Goal: Transaction & Acquisition: Obtain resource

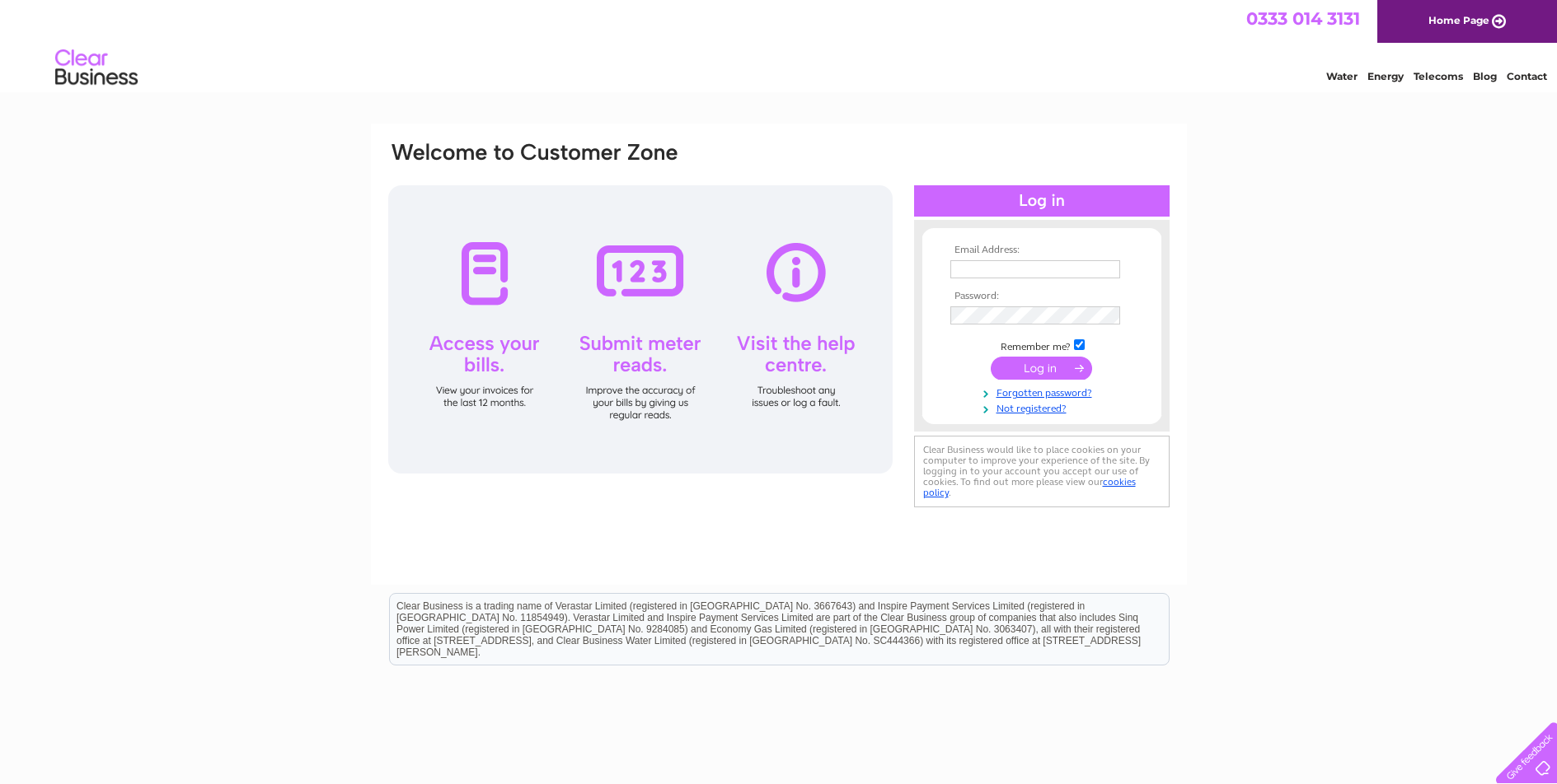
click at [990, 273] on input "text" at bounding box center [1035, 269] width 169 height 18
type input "sbz_aisha@yahoo.co.uk"
drag, startPoint x: 1088, startPoint y: 348, endPoint x: 1078, endPoint y: 349, distance: 10.0
click at [1087, 348] on td "Remember me?" at bounding box center [1042, 345] width 191 height 17
click at [1078, 344] on input "checkbox" at bounding box center [1079, 345] width 11 height 11
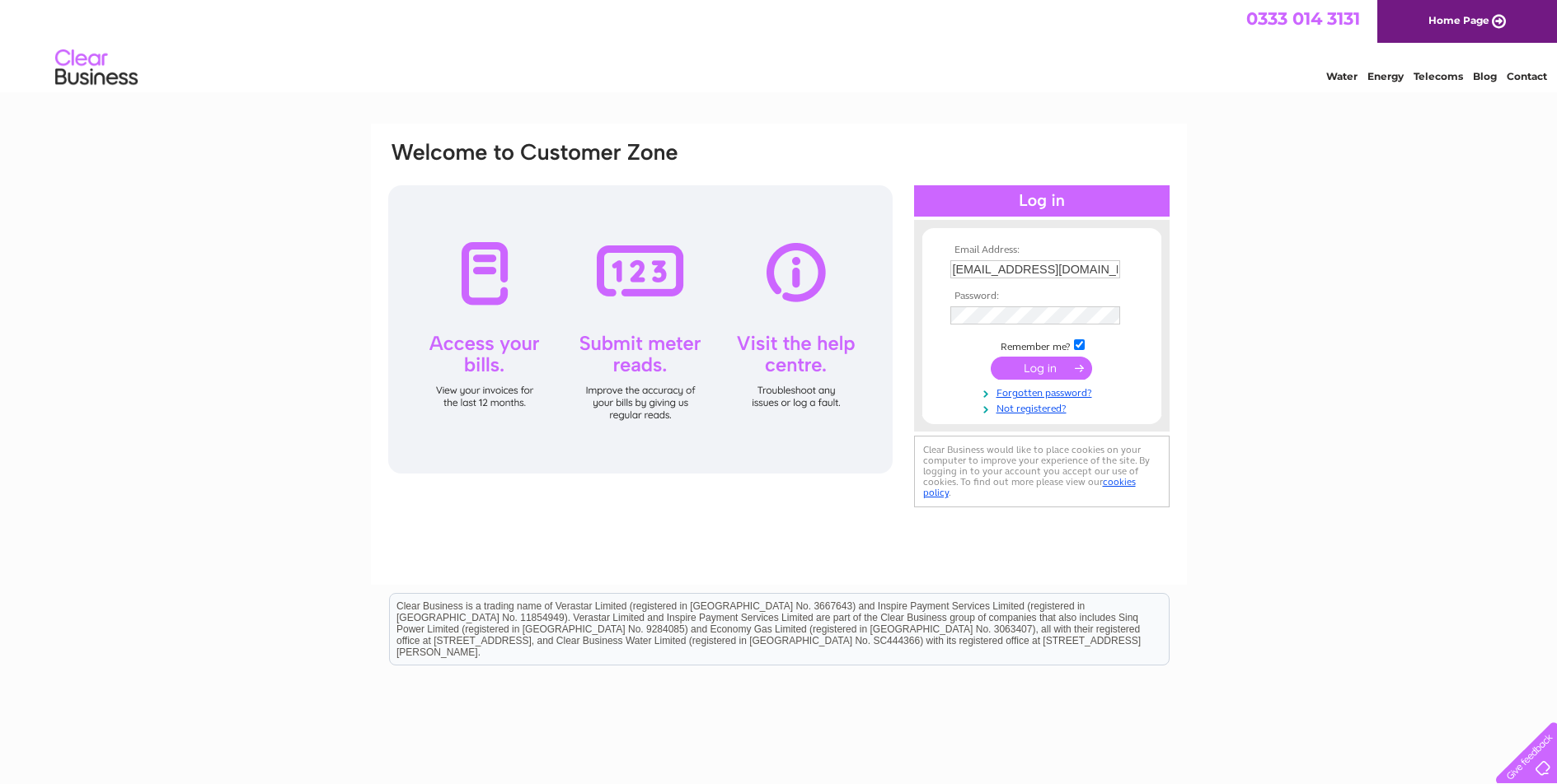
checkbox input "false"
click at [1069, 363] on input "submit" at bounding box center [1041, 368] width 102 height 23
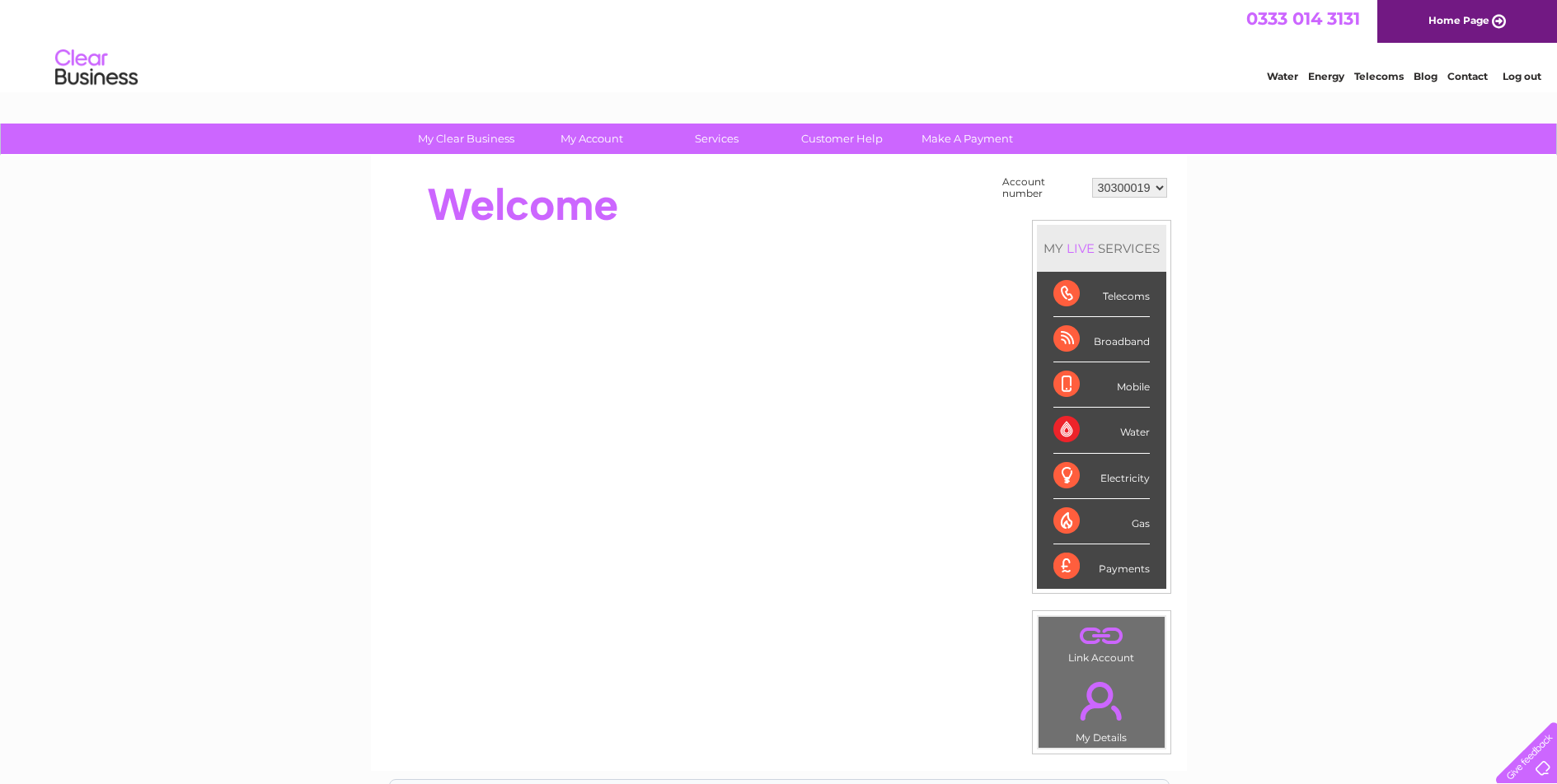
click at [1137, 201] on td "30300019 30313506" at bounding box center [1129, 187] width 83 height 31
click at [1127, 189] on select "30300019 30313506" at bounding box center [1129, 188] width 75 height 20
select select "30313506"
click at [1092, 178] on select "30300019 30313506" at bounding box center [1129, 188] width 75 height 20
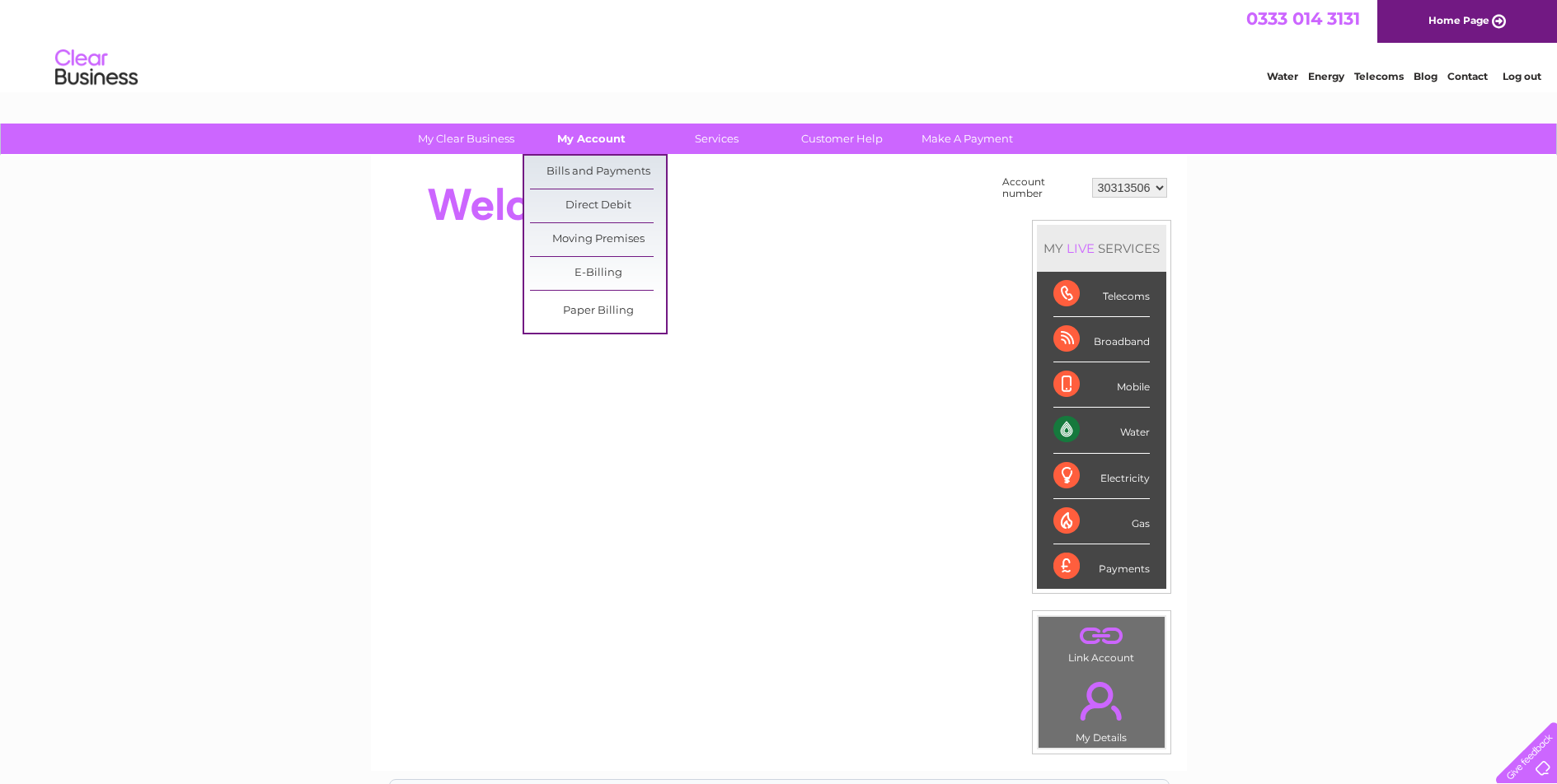
click at [577, 136] on link "My Account" at bounding box center [591, 138] width 136 height 30
click at [591, 170] on link "Bills and Payments" at bounding box center [598, 172] width 136 height 33
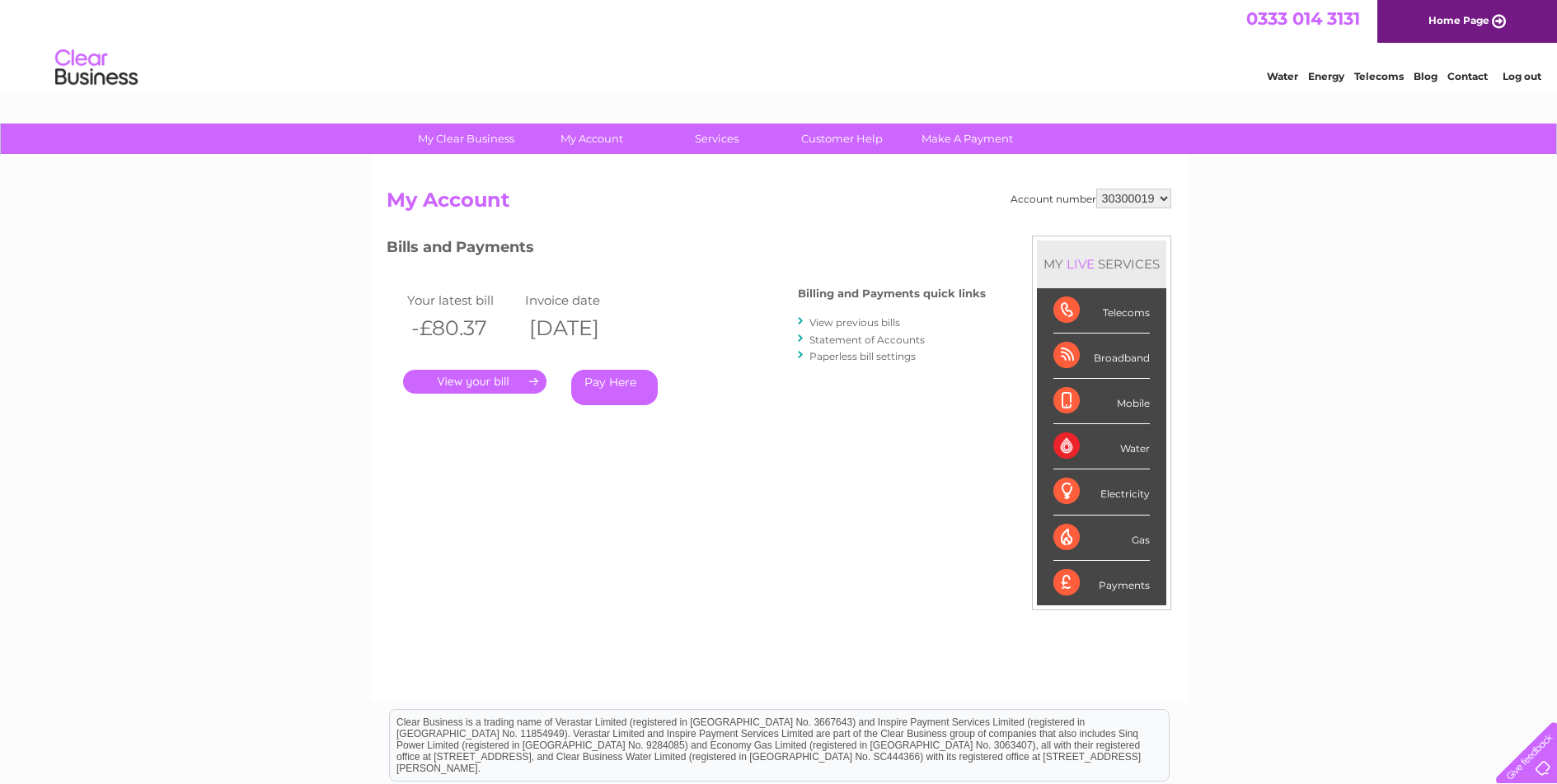
click at [508, 382] on link "." at bounding box center [474, 382] width 143 height 23
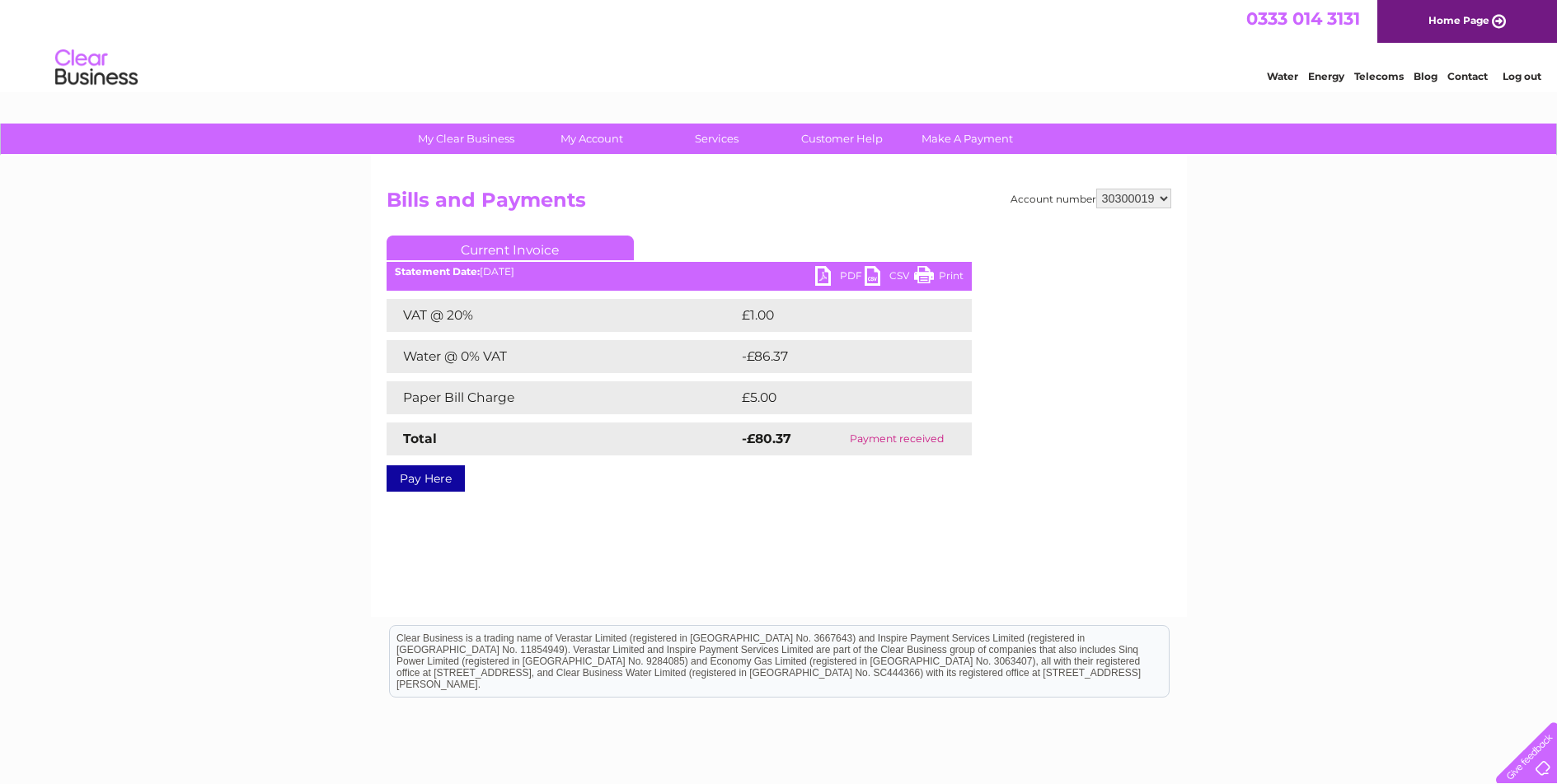
click at [836, 278] on link "PDF" at bounding box center [840, 278] width 49 height 23
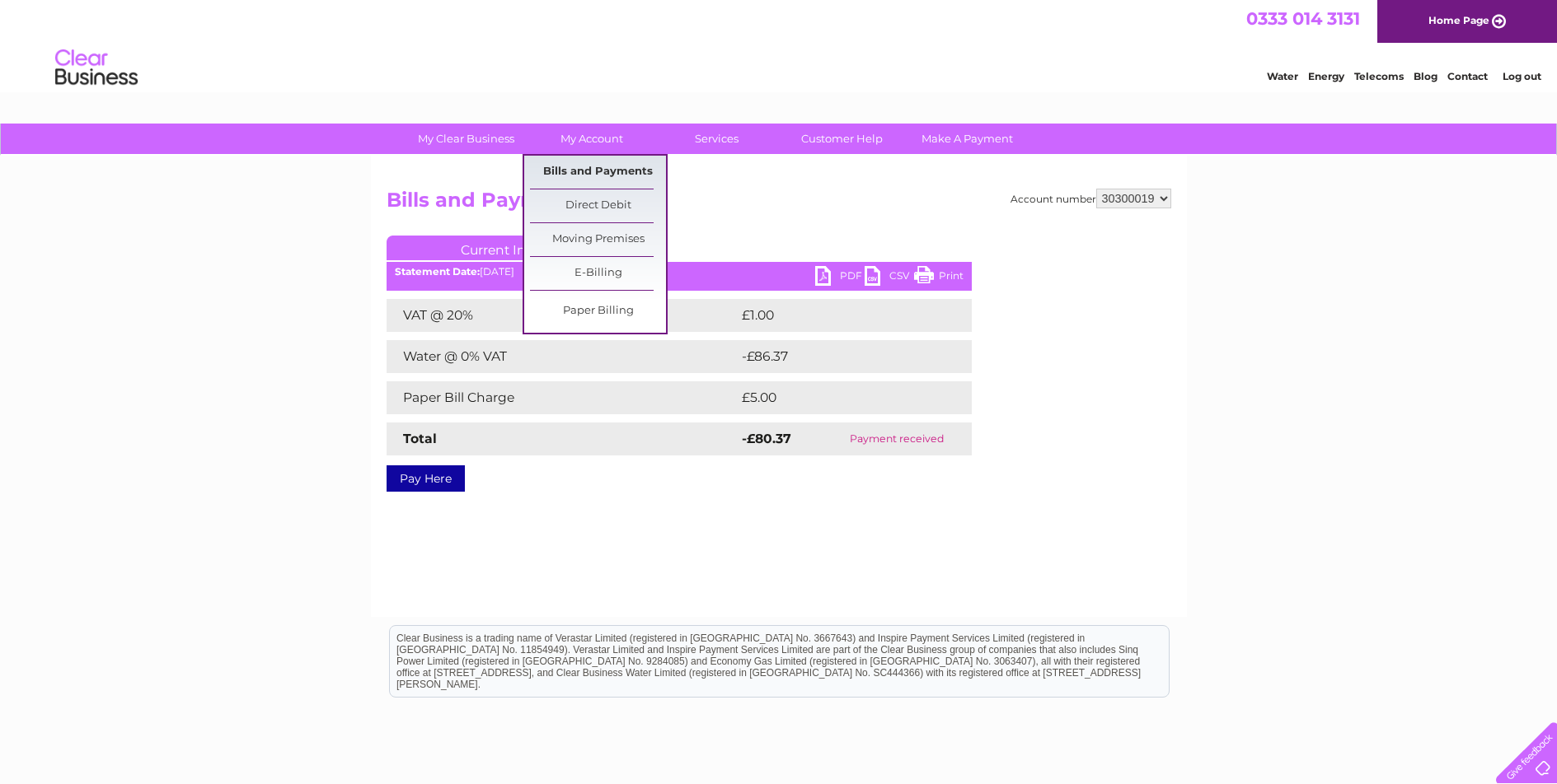
click at [606, 172] on link "Bills and Payments" at bounding box center [598, 172] width 136 height 33
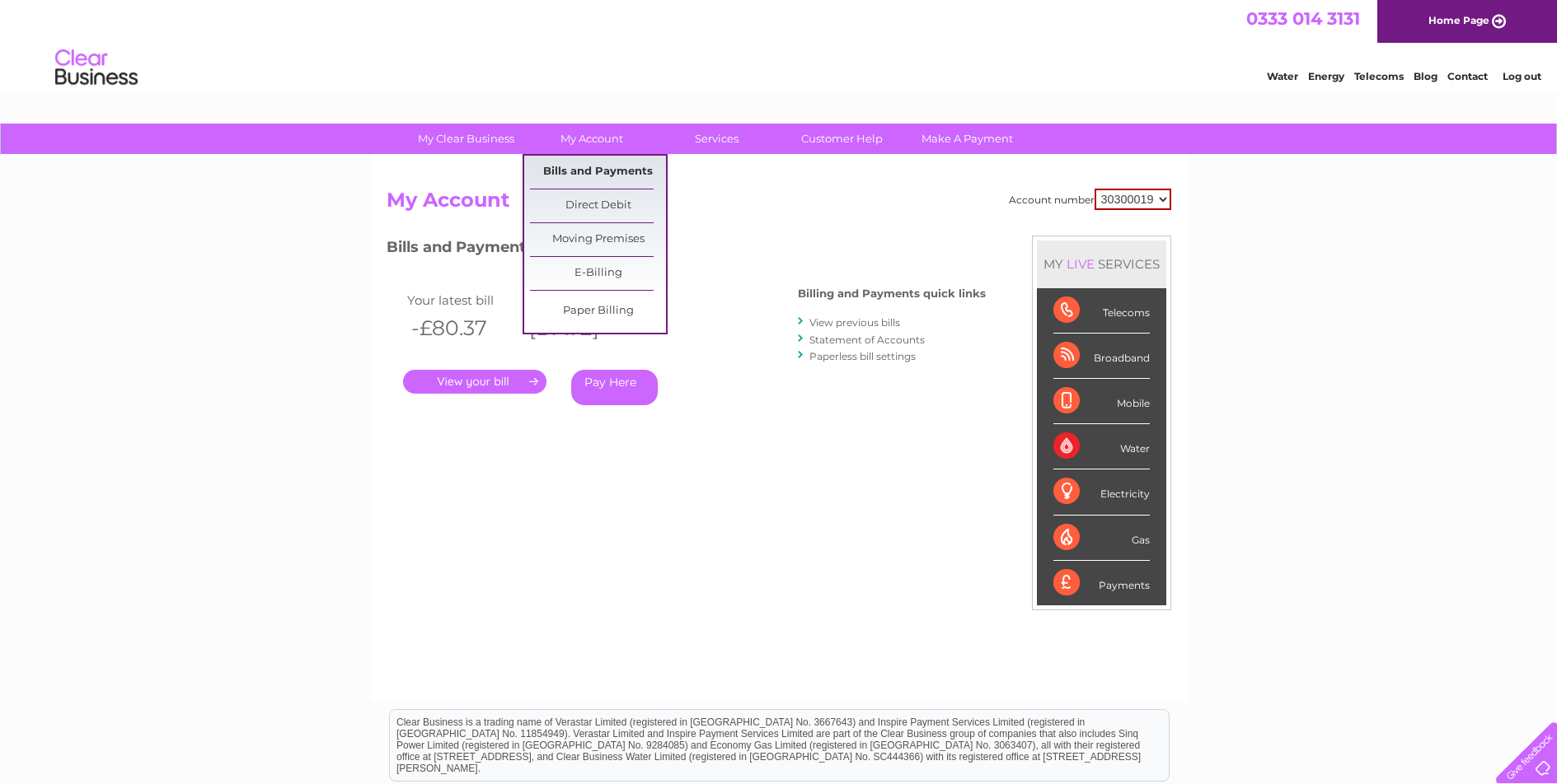
click at [581, 164] on link "Bills and Payments" at bounding box center [598, 172] width 136 height 33
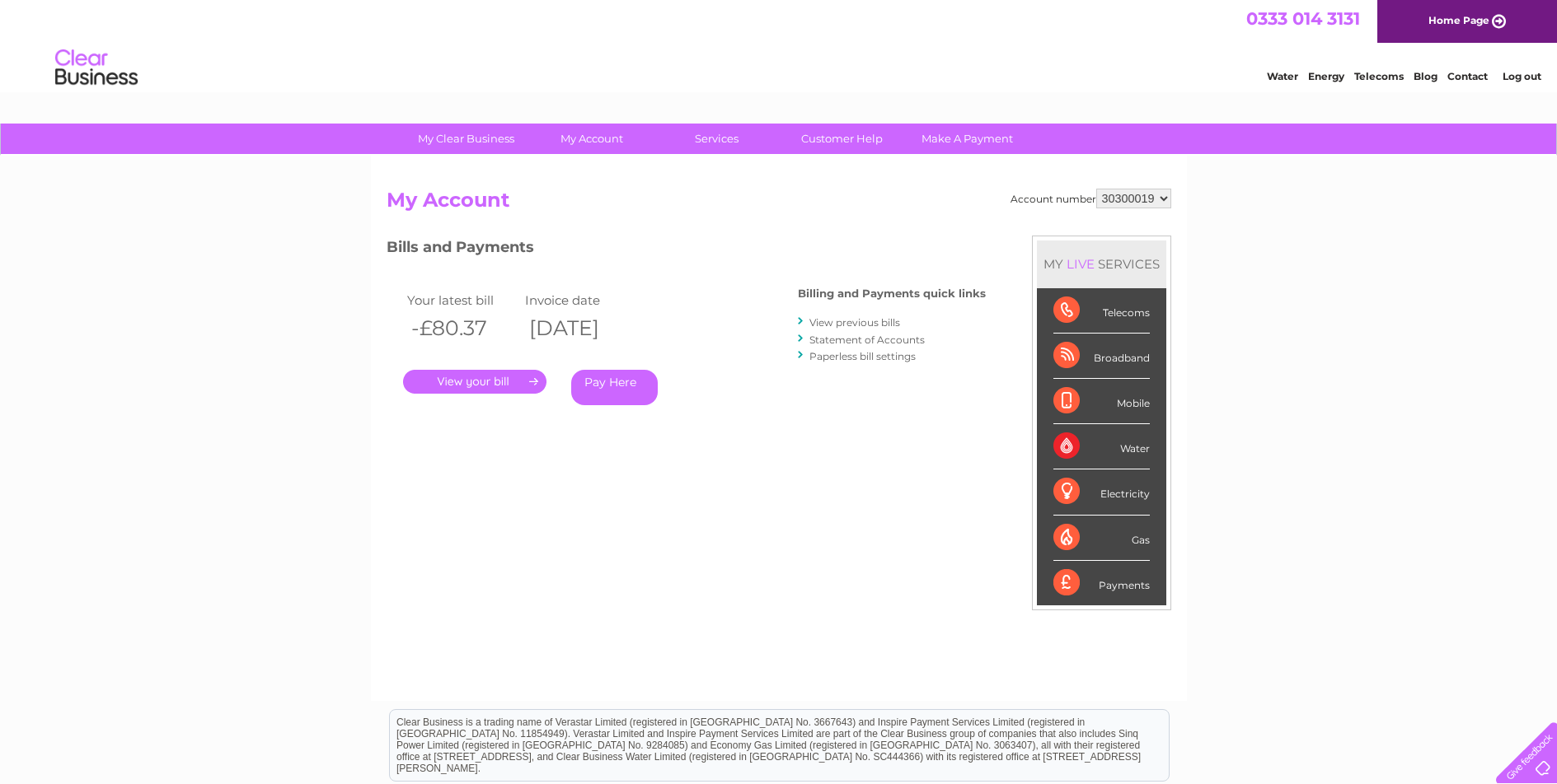
click at [1117, 204] on select "30300019 30313506" at bounding box center [1133, 199] width 75 height 20
select select "30313506"
click at [1096, 189] on select "30300019 30313506" at bounding box center [1133, 199] width 75 height 20
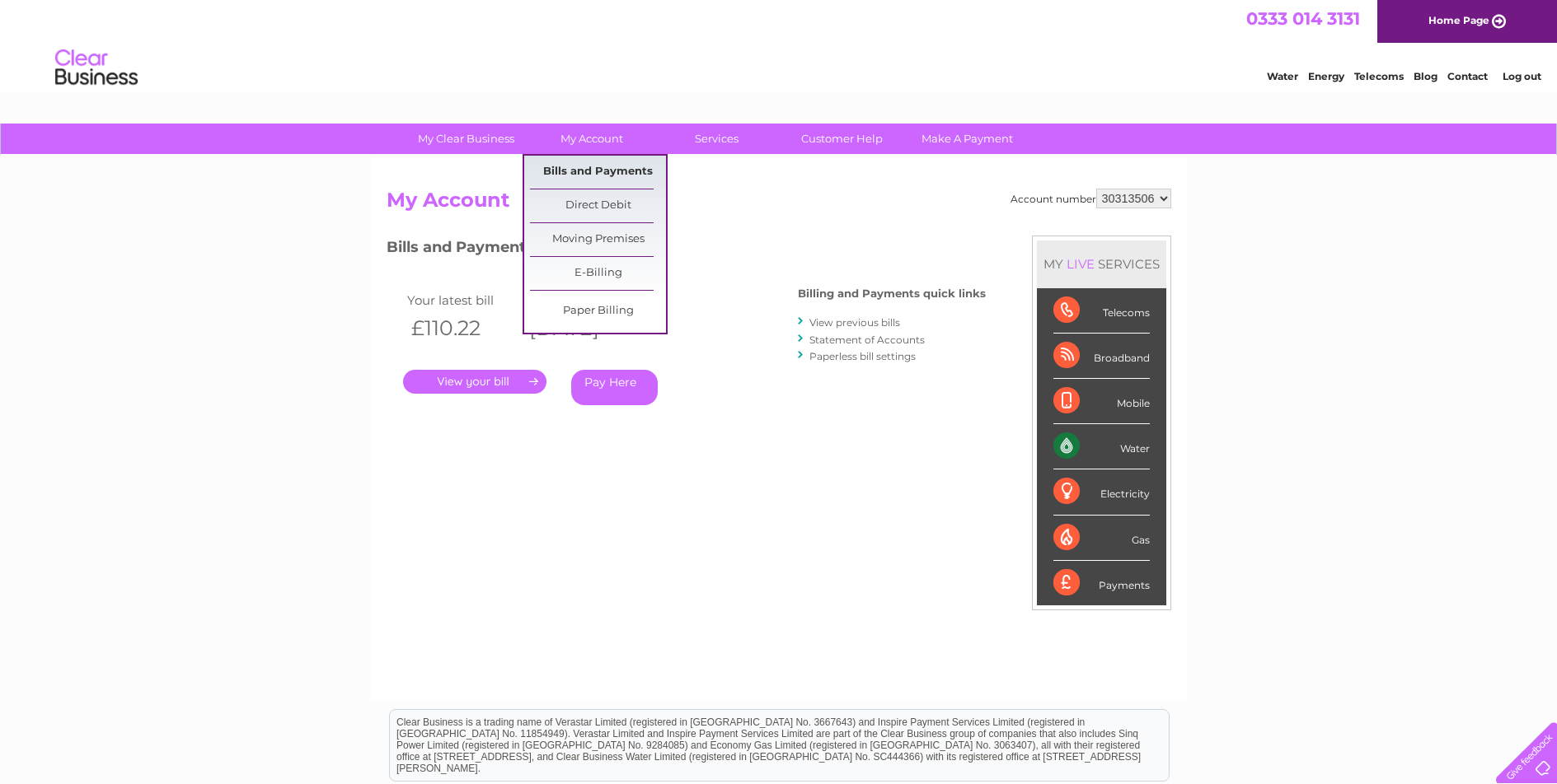
click at [581, 165] on link "Bills and Payments" at bounding box center [598, 172] width 136 height 33
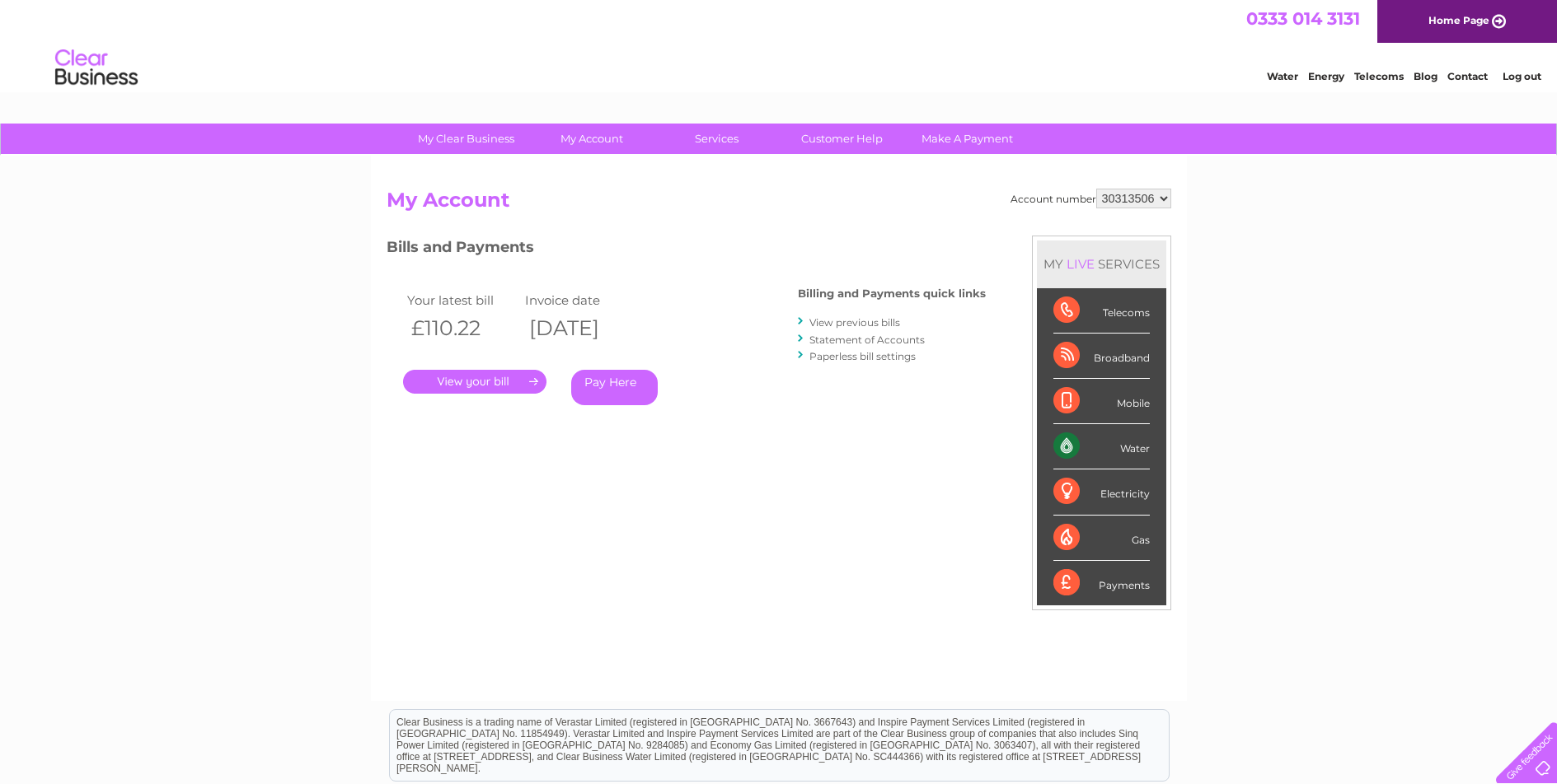
click at [512, 383] on link "." at bounding box center [474, 382] width 143 height 23
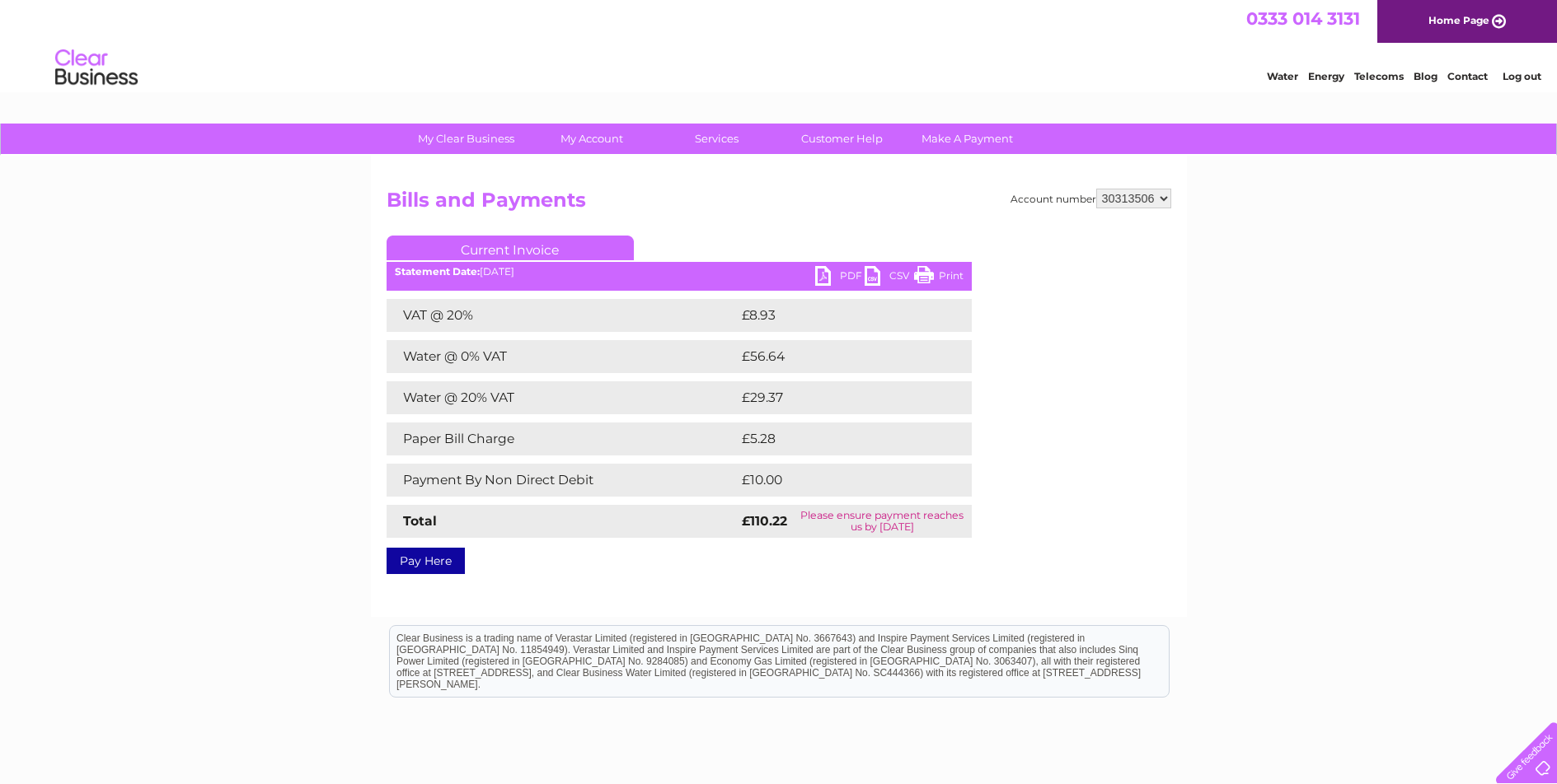
click at [836, 278] on link "PDF" at bounding box center [840, 278] width 49 height 23
click at [837, 278] on link "PDF" at bounding box center [840, 278] width 49 height 23
click at [914, 174] on div "Account number 30300019 30313506 Bills and Payments Current Invoice PDF CSV Pri…" at bounding box center [778, 387] width 816 height 461
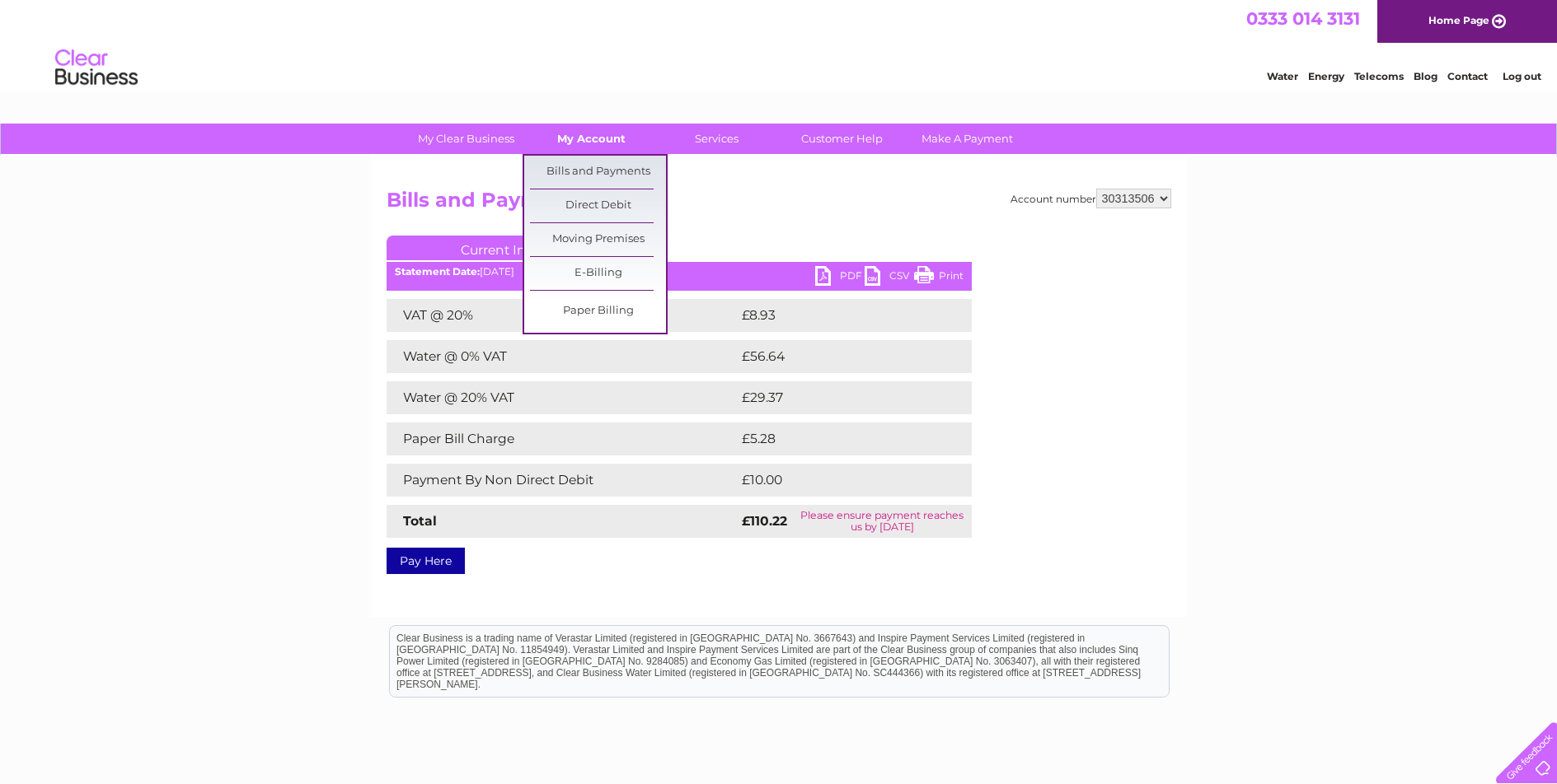
click at [598, 139] on link "My Account" at bounding box center [591, 138] width 136 height 30
click at [599, 171] on link "Bills and Payments" at bounding box center [598, 172] width 136 height 33
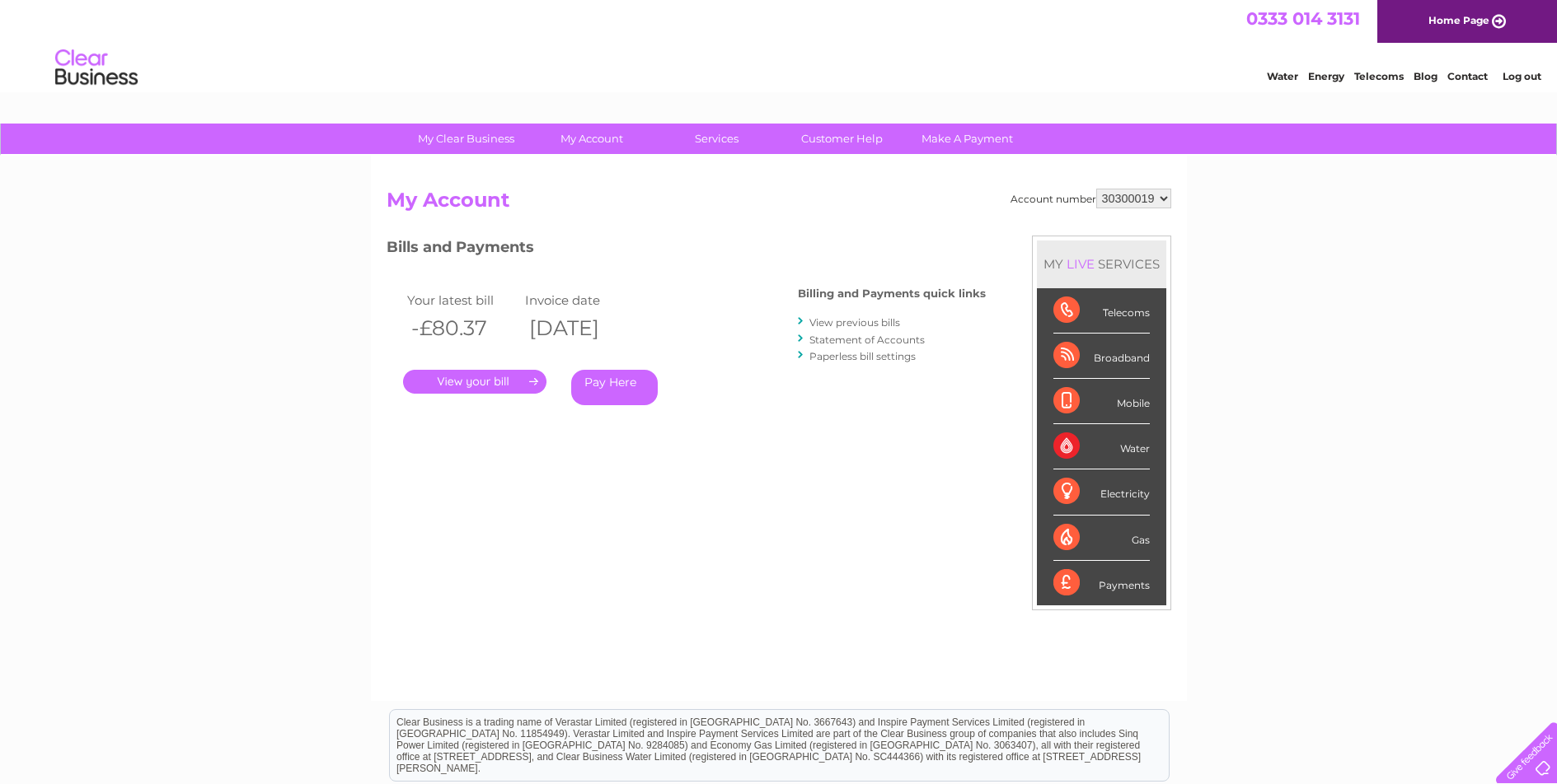
click at [1141, 203] on select "30300019 30313506" at bounding box center [1133, 199] width 75 height 20
select select "30313506"
click at [1096, 189] on select "30300019 30313506" at bounding box center [1133, 199] width 75 height 20
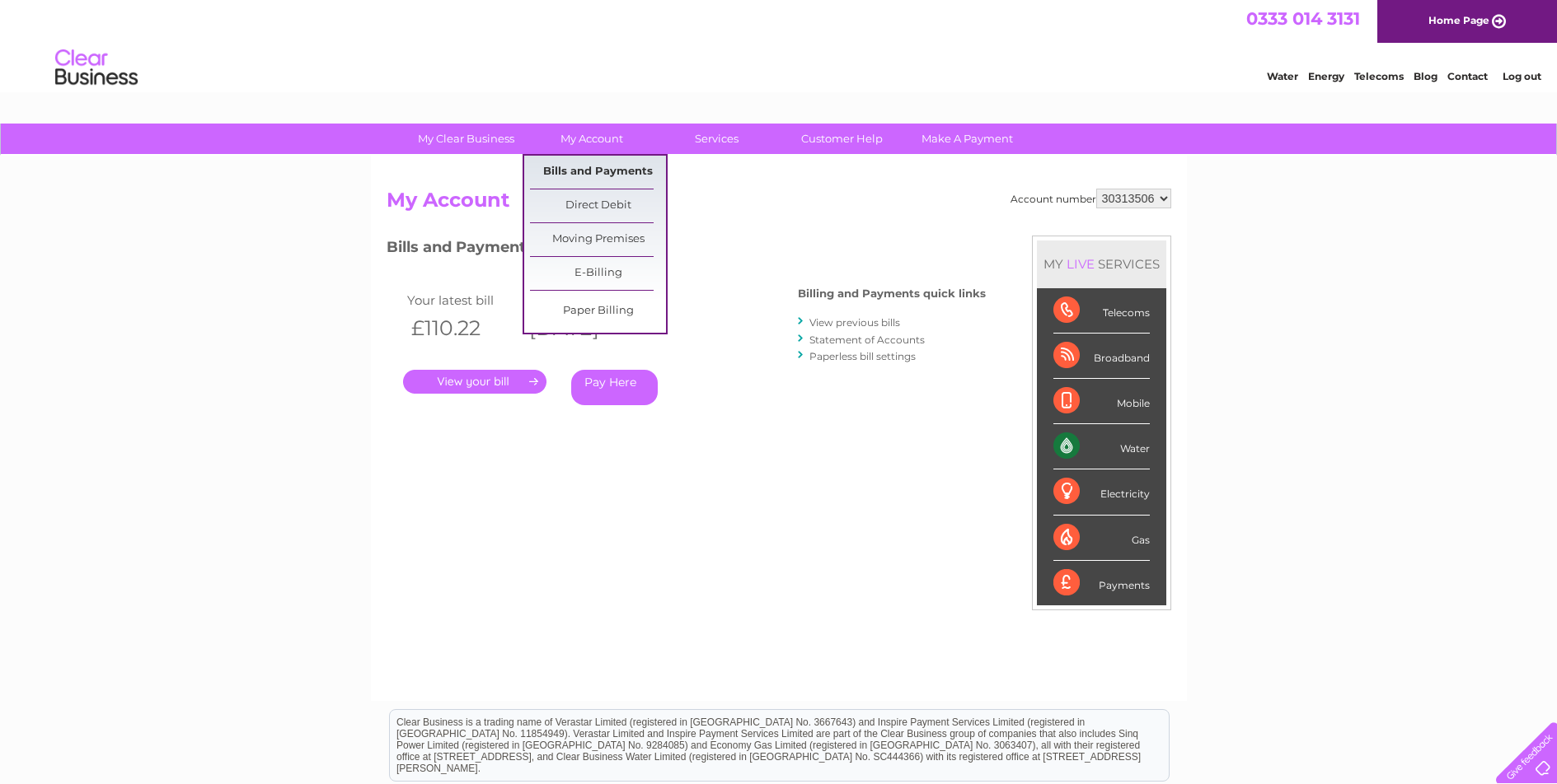
click at [584, 163] on link "Bills and Payments" at bounding box center [598, 172] width 136 height 33
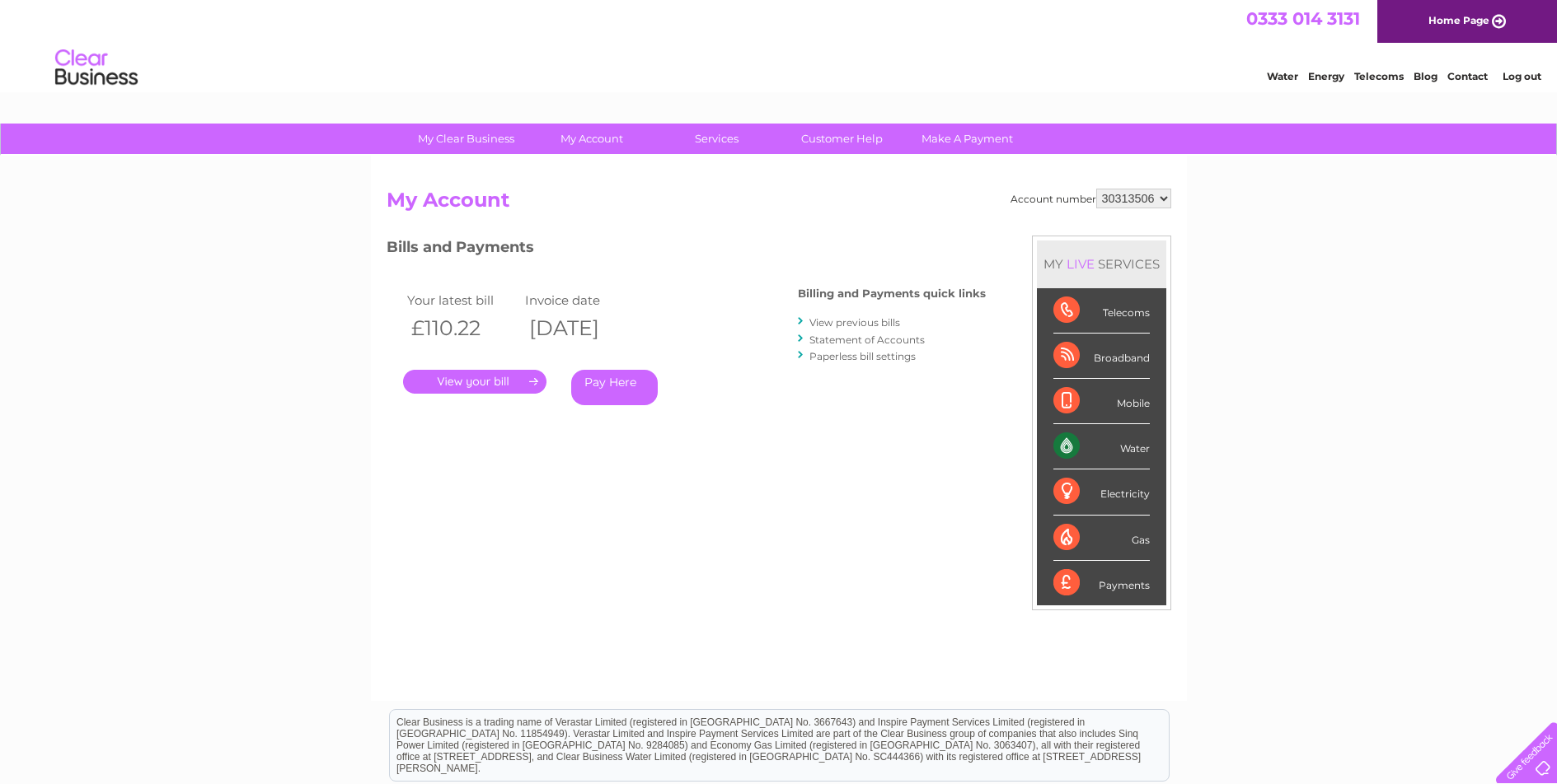
click at [497, 385] on link "." at bounding box center [474, 382] width 143 height 23
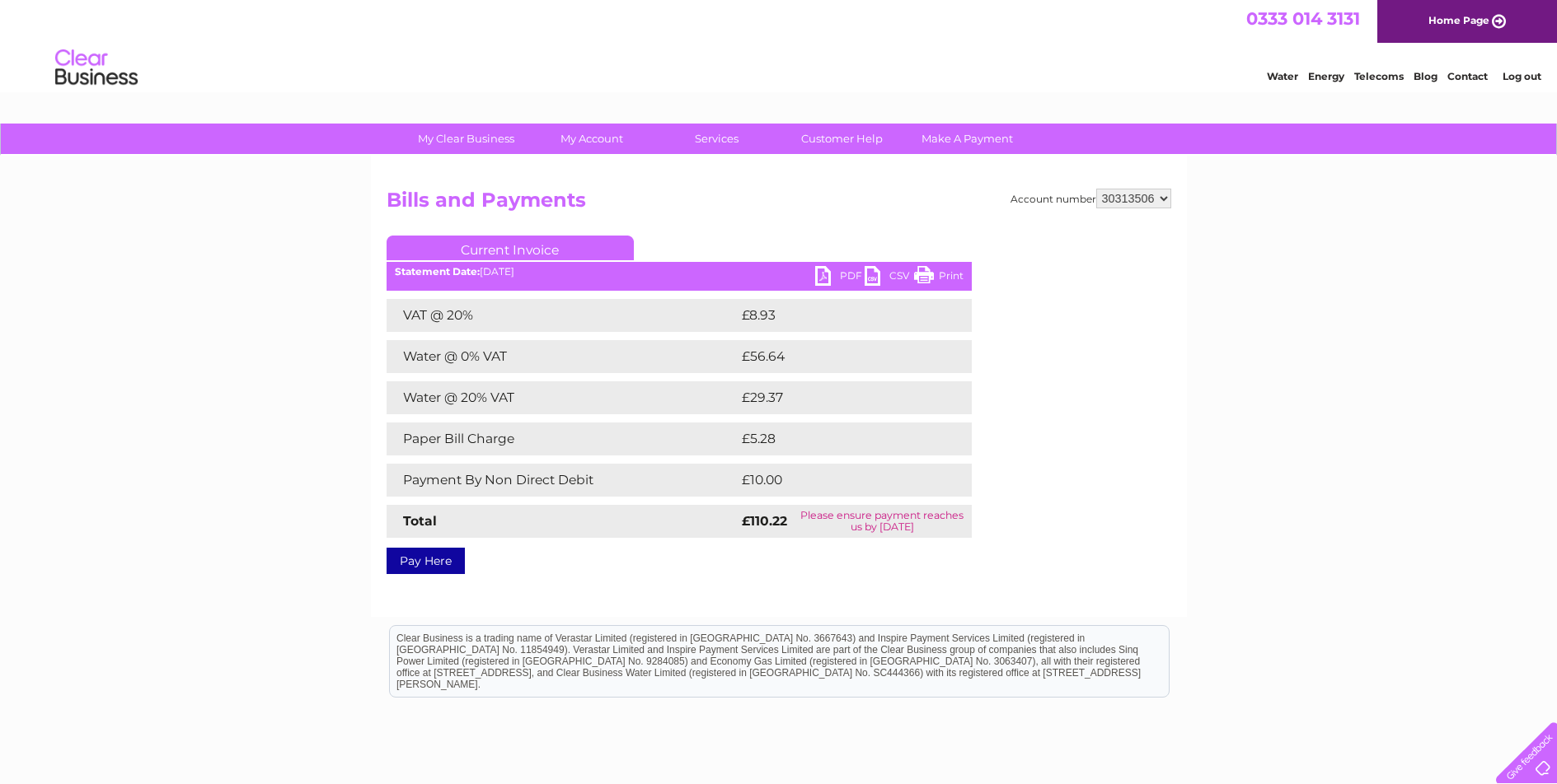
click at [836, 273] on link "PDF" at bounding box center [840, 278] width 49 height 23
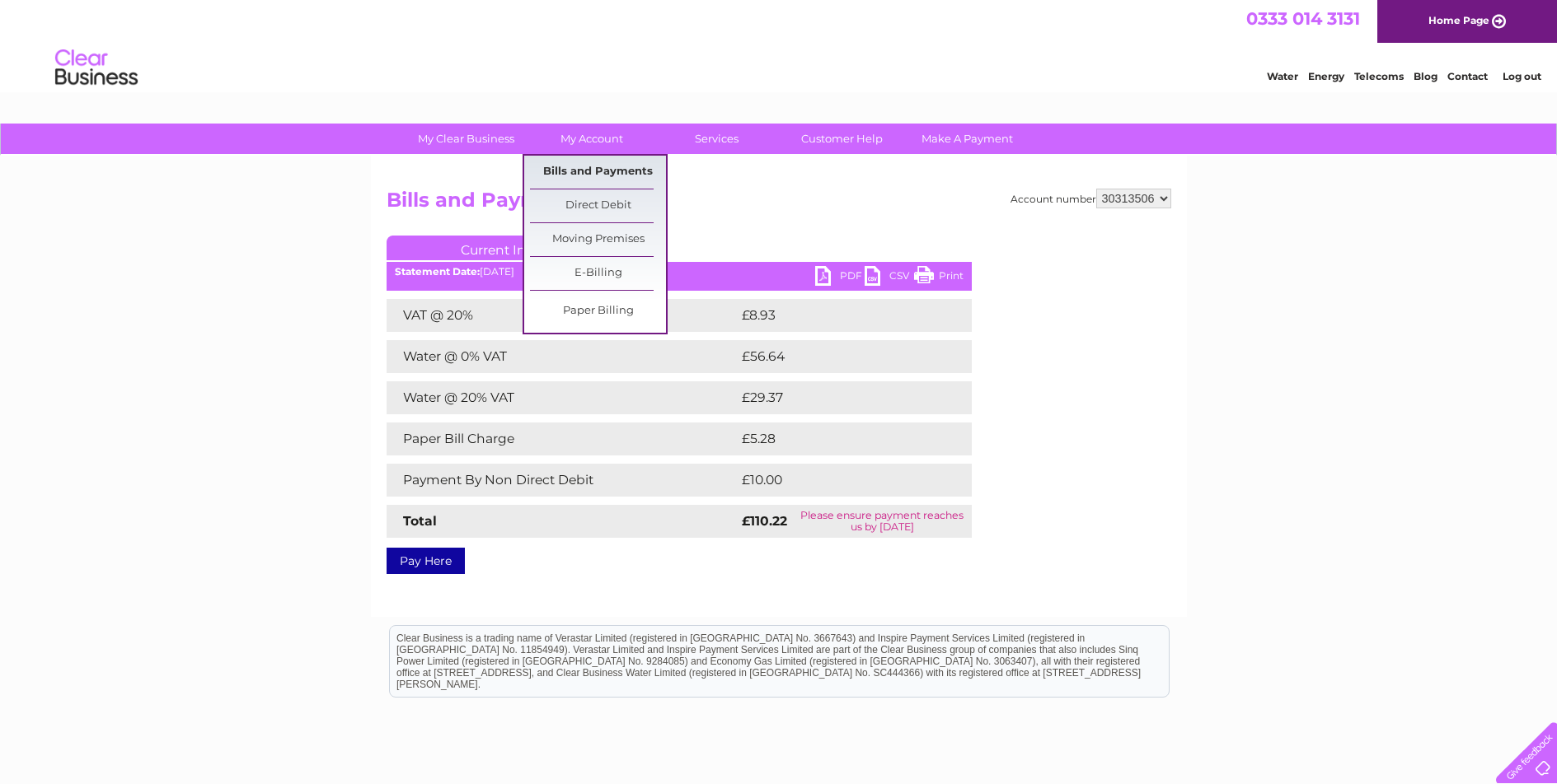
click at [611, 164] on link "Bills and Payments" at bounding box center [598, 172] width 136 height 33
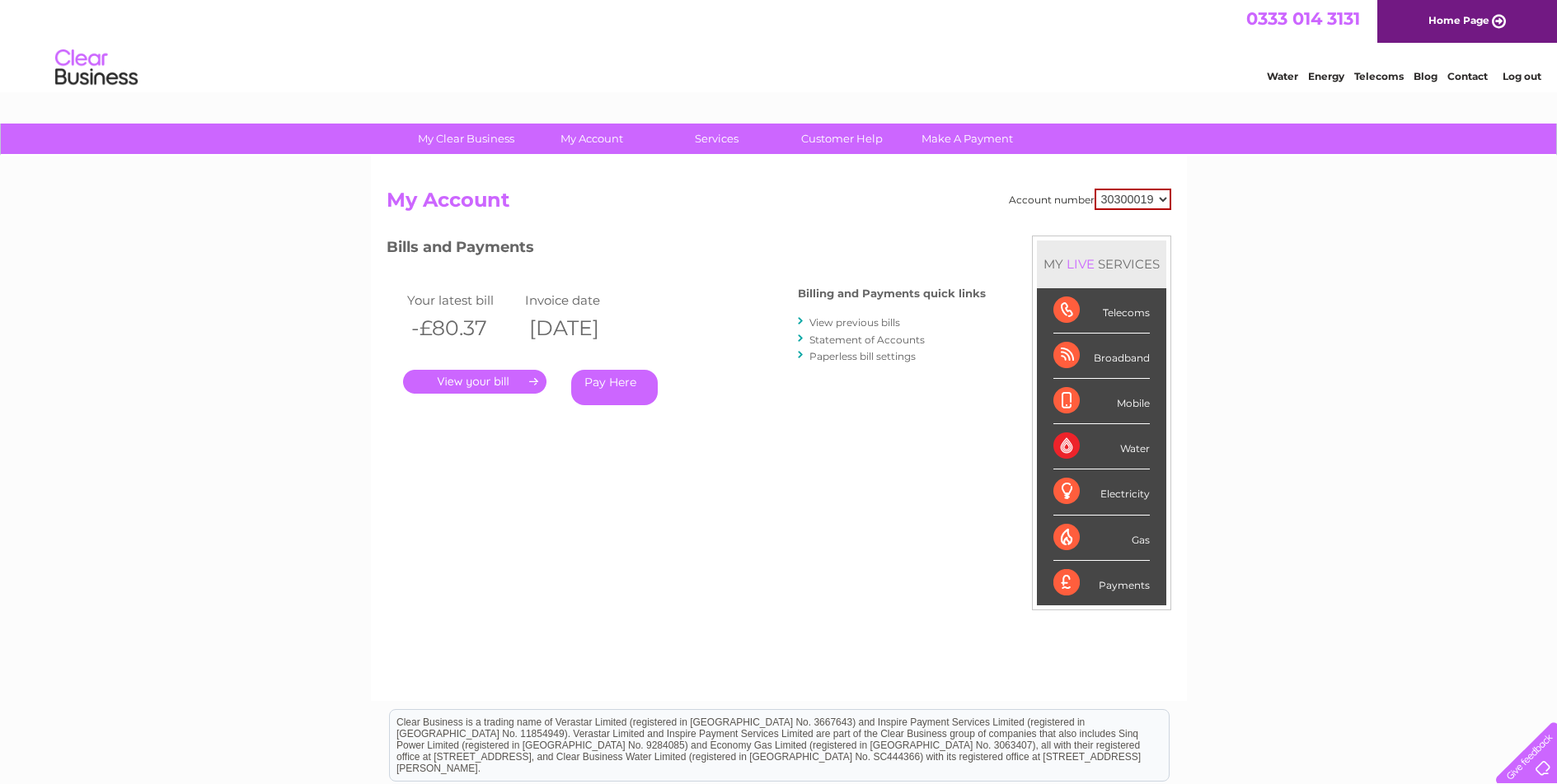
click at [1133, 197] on select "30300019 30313506" at bounding box center [1133, 200] width 76 height 22
select select "30313506"
click at [1095, 189] on select "30300019 30313506" at bounding box center [1133, 200] width 76 height 22
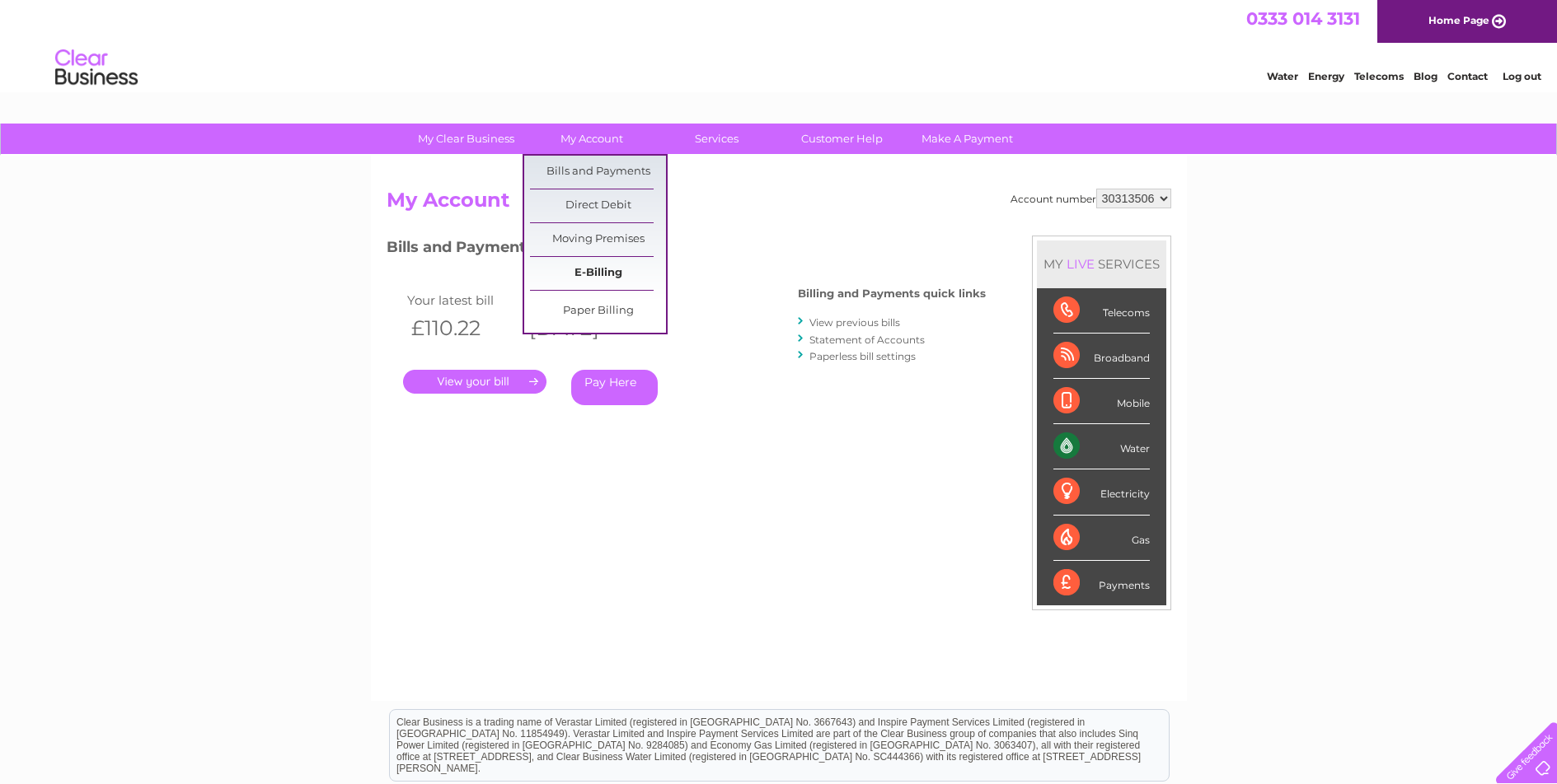
click at [617, 273] on link "E-Billing" at bounding box center [598, 273] width 136 height 33
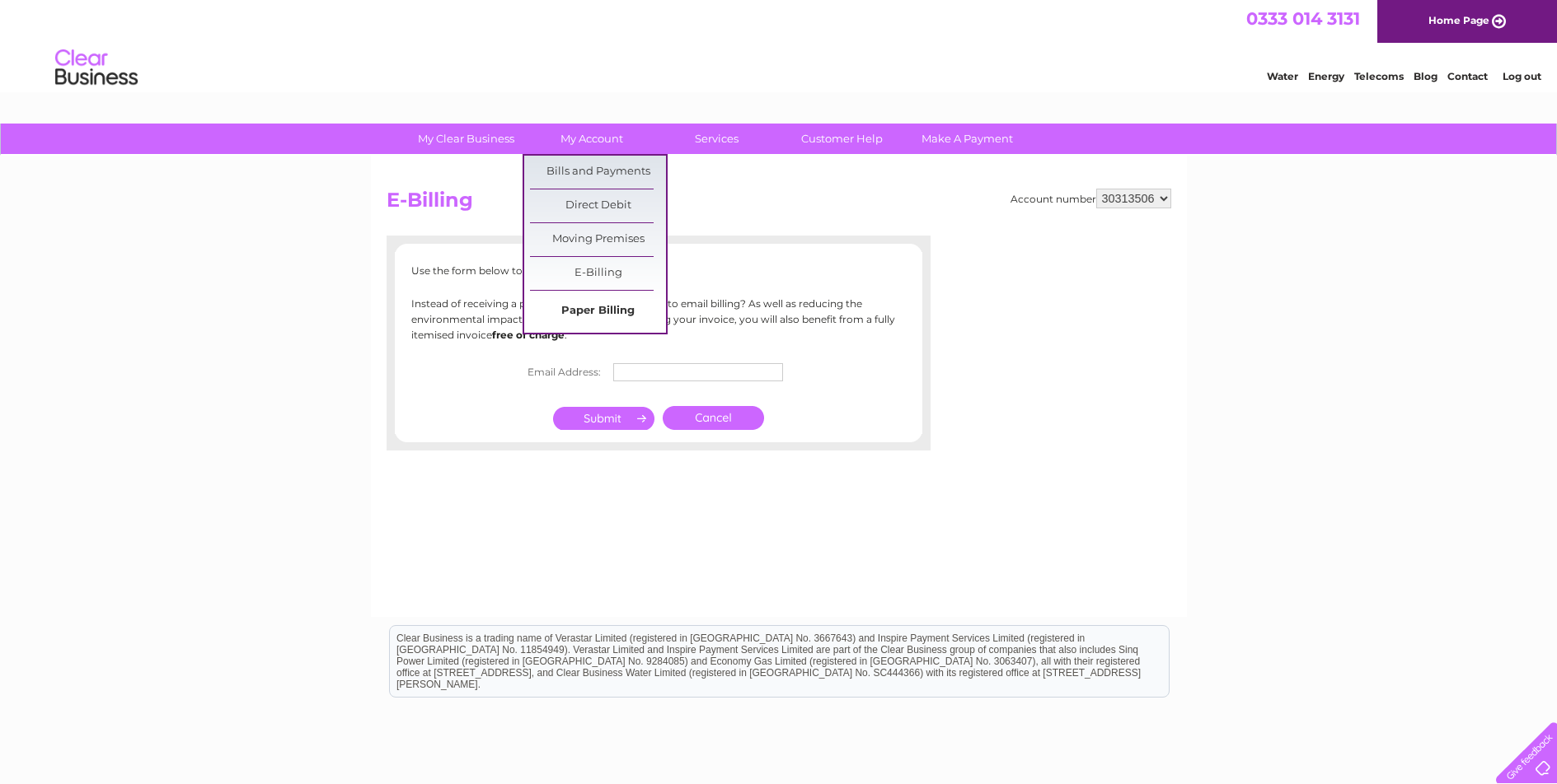
click at [612, 308] on link "Paper Billing" at bounding box center [598, 311] width 136 height 33
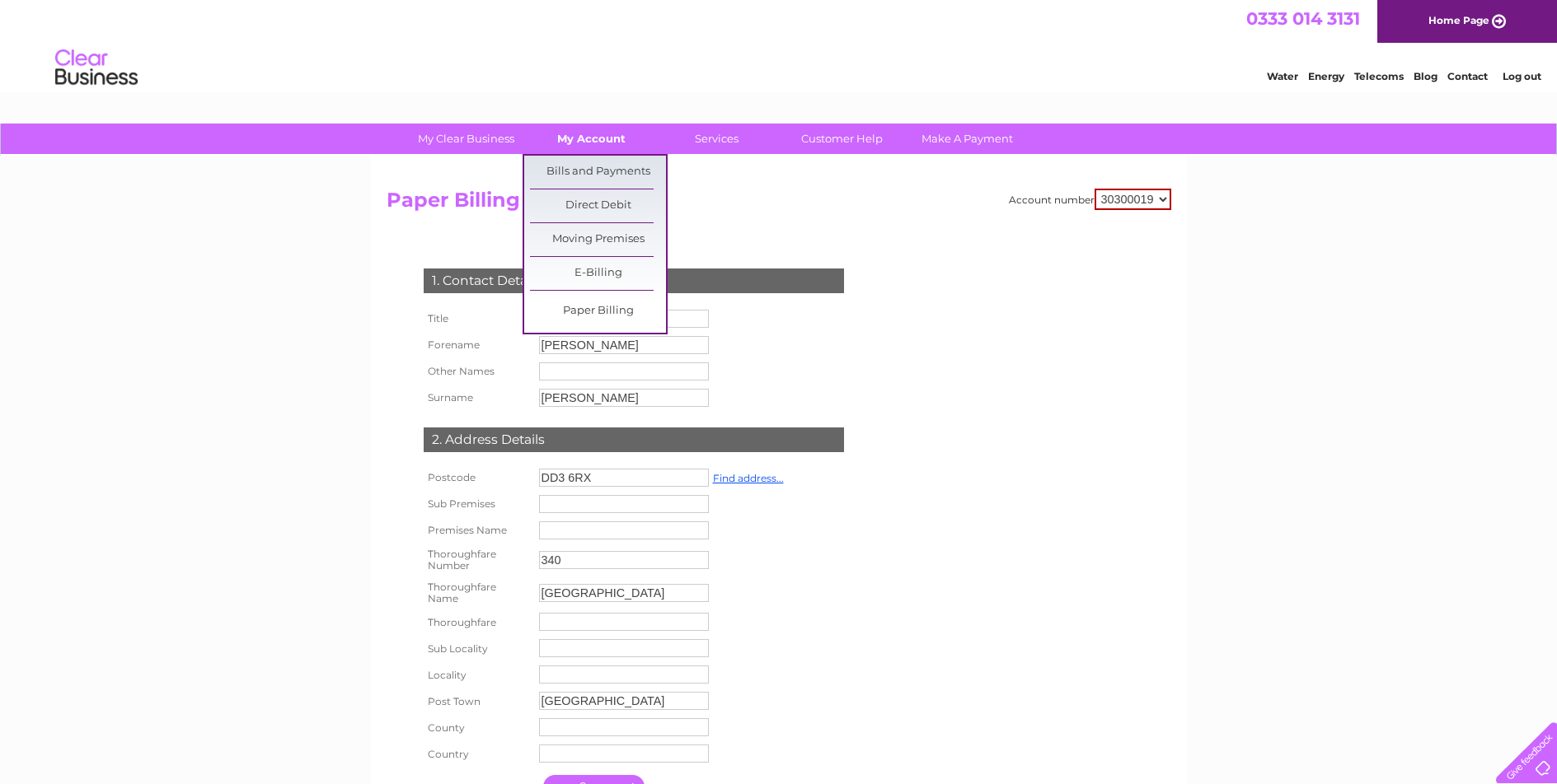
click at [590, 129] on link "My Account" at bounding box center [591, 138] width 136 height 30
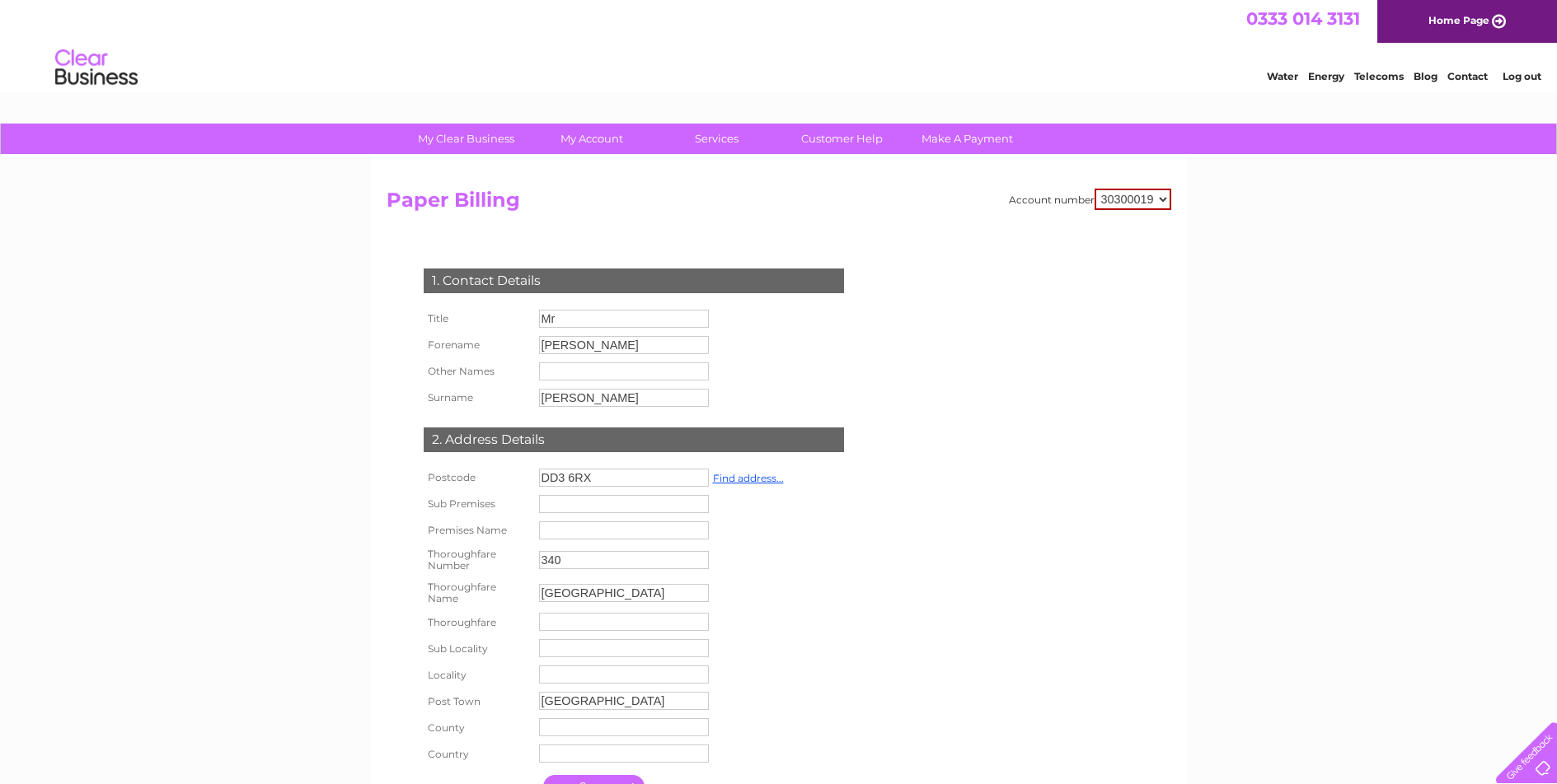
click at [1131, 205] on select "30300019 30313506" at bounding box center [1133, 200] width 76 height 22
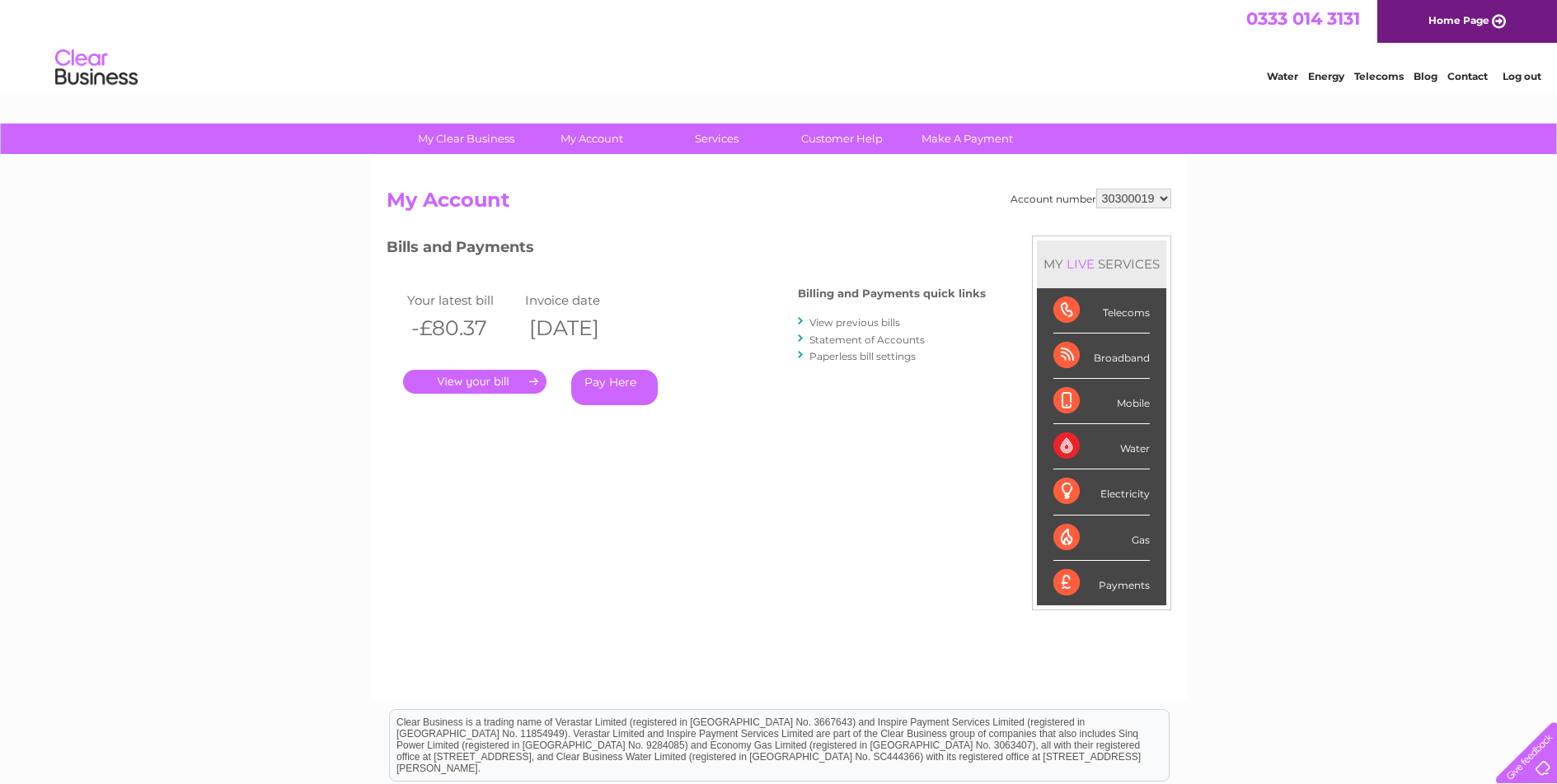
click at [1139, 202] on select "30300019 30313506" at bounding box center [1133, 199] width 75 height 20
select select "30313506"
click at [1096, 189] on select "30300019 30313506" at bounding box center [1133, 199] width 75 height 20
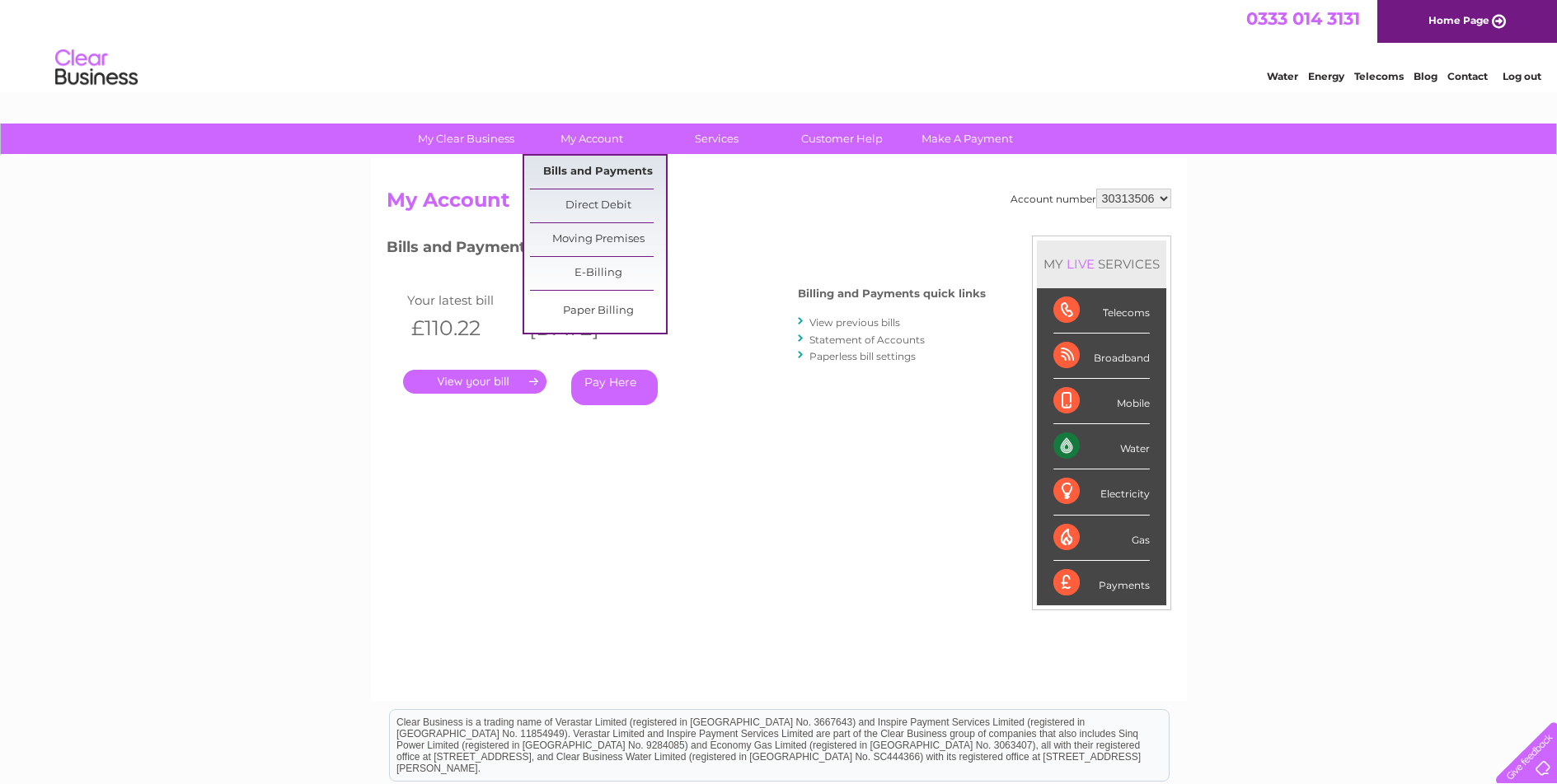
click at [618, 166] on link "Bills and Payments" at bounding box center [598, 172] width 136 height 33
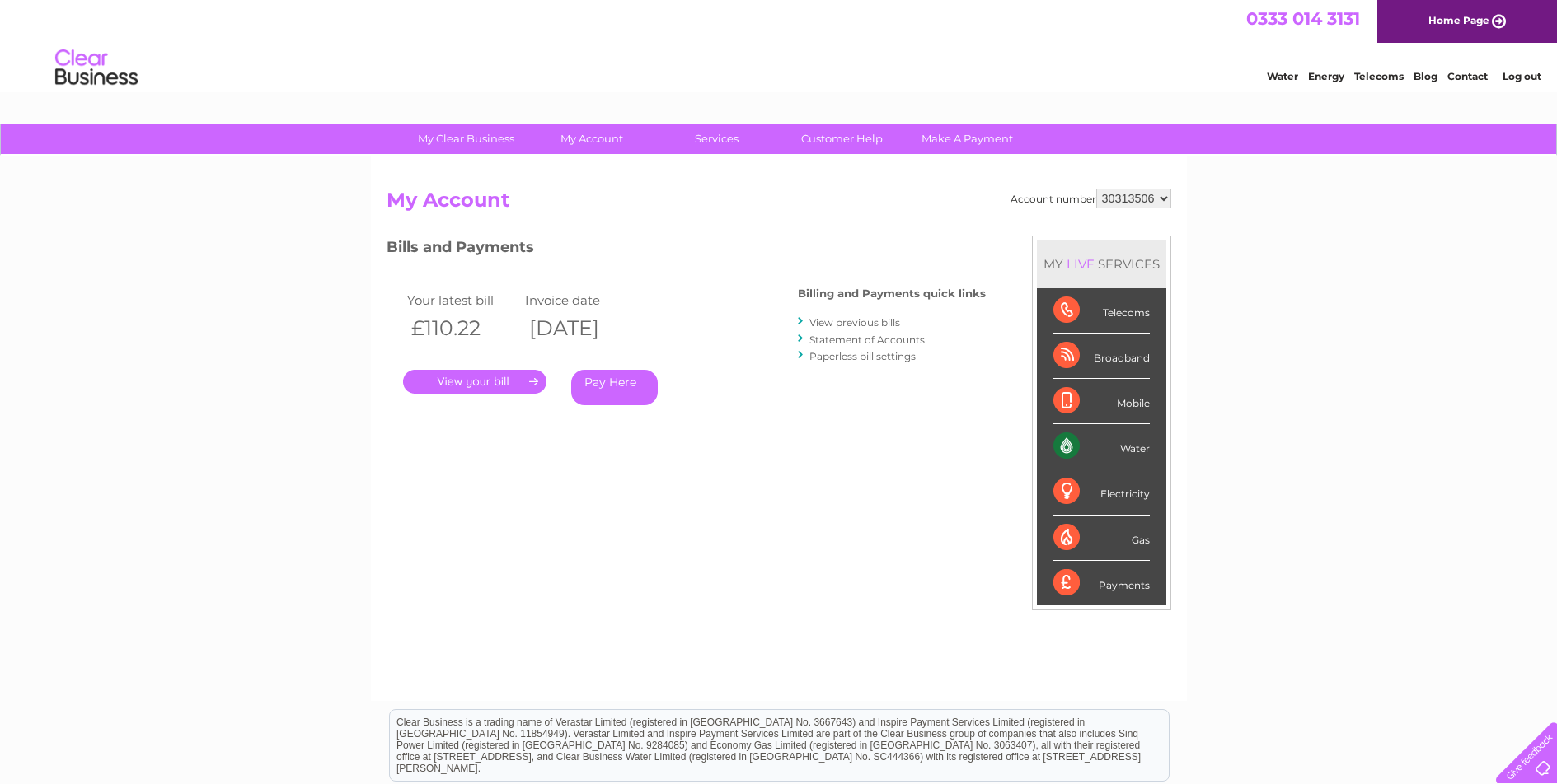
click at [499, 386] on link "." at bounding box center [474, 382] width 143 height 23
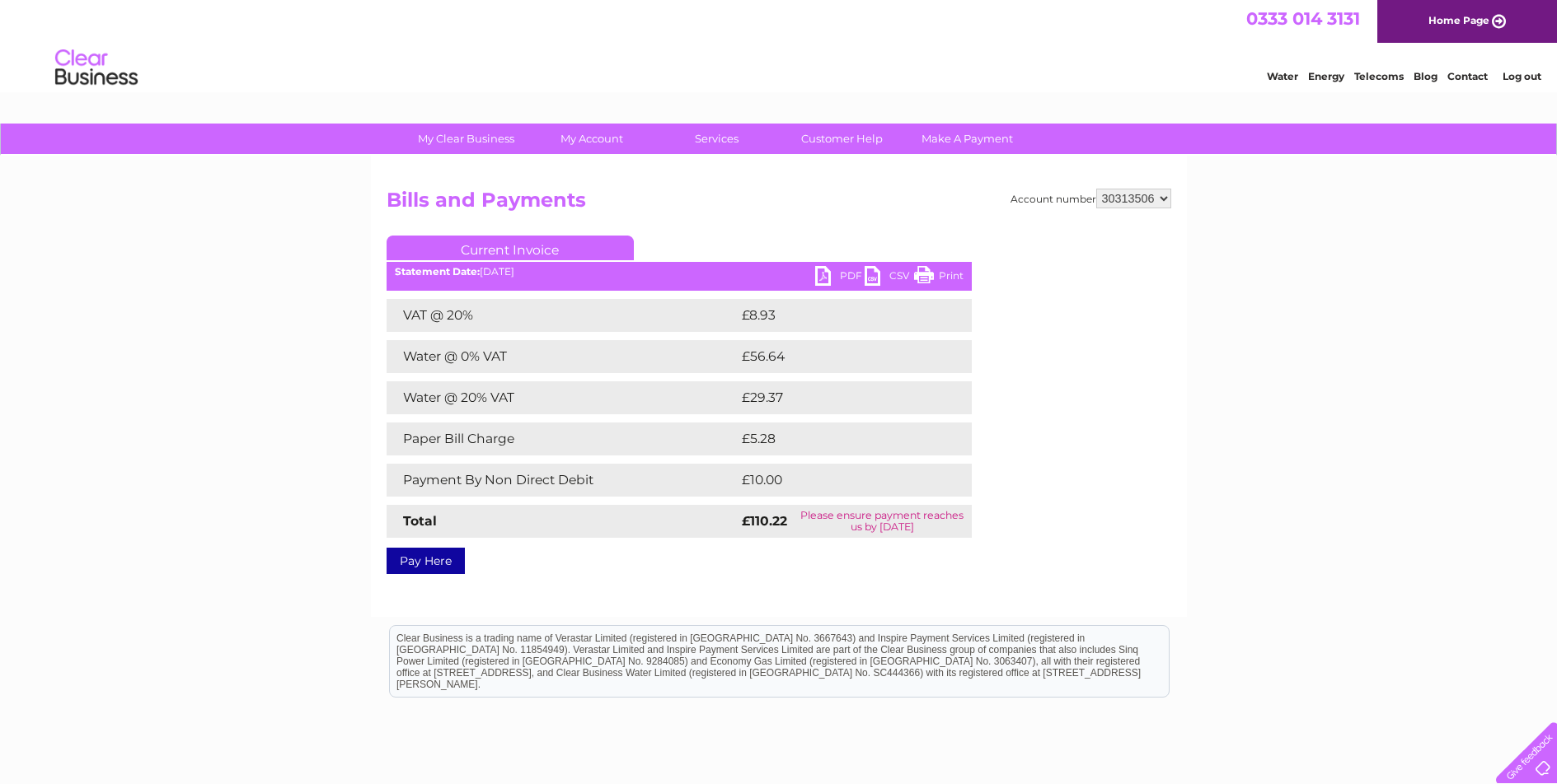
click at [829, 282] on link "PDF" at bounding box center [840, 278] width 49 height 23
click at [819, 273] on link "PDF" at bounding box center [840, 278] width 49 height 23
click at [834, 283] on link "PDF" at bounding box center [840, 278] width 49 height 23
click at [830, 278] on link "PDF" at bounding box center [840, 278] width 49 height 23
